Goal: Browse casually

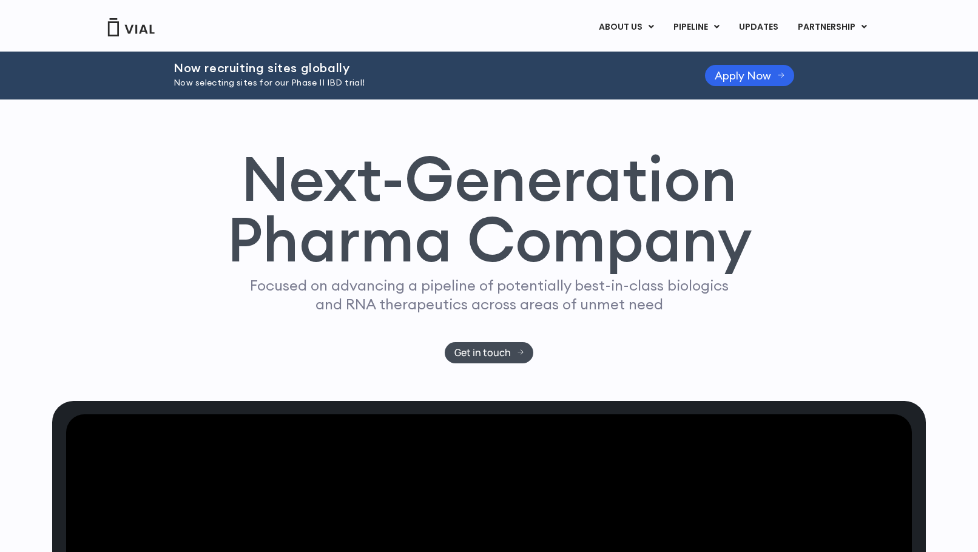
click at [133, 30] on img at bounding box center [131, 27] width 49 height 18
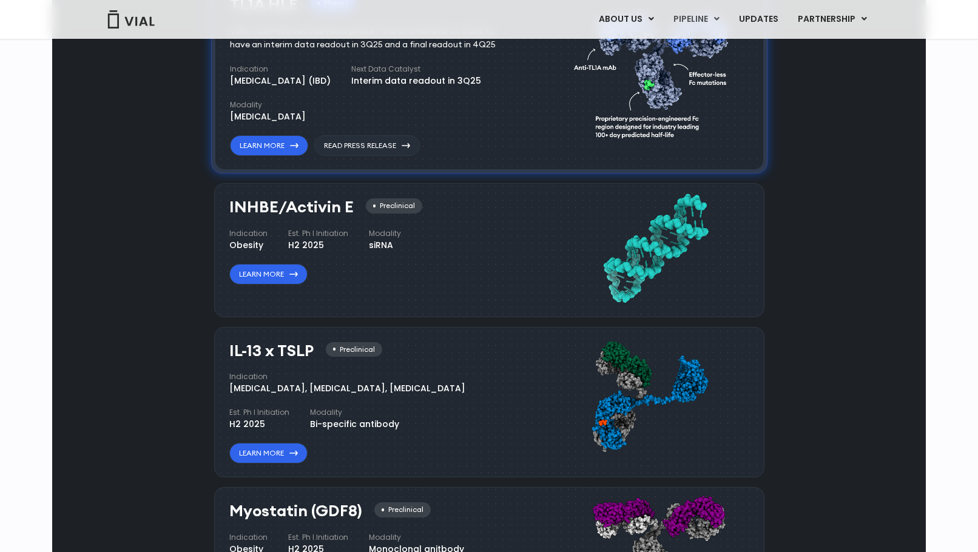
scroll to position [1214, 0]
